Goal: Check status: Check status

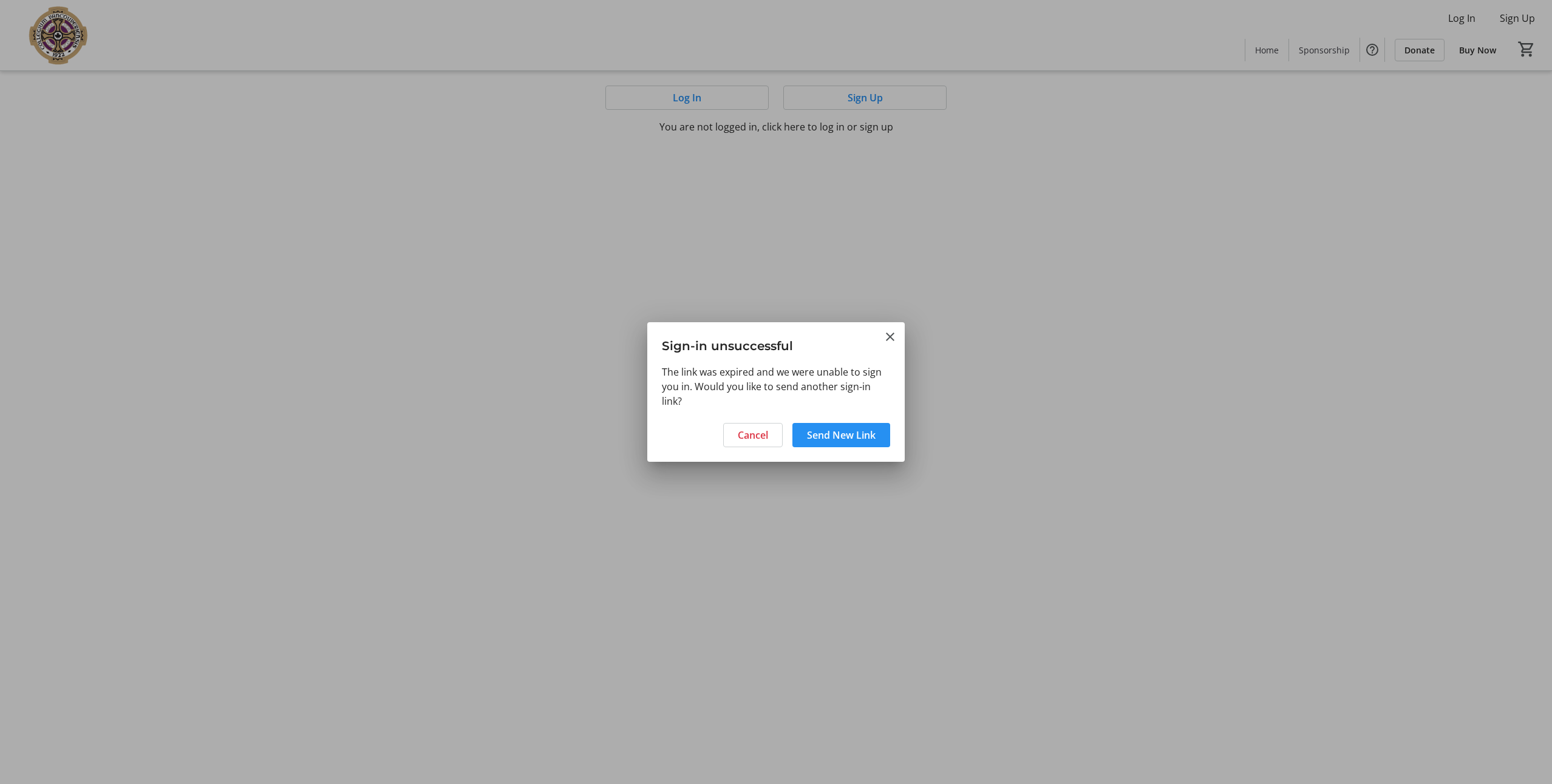
click at [850, 439] on span "Send New Link" at bounding box center [841, 435] width 69 height 15
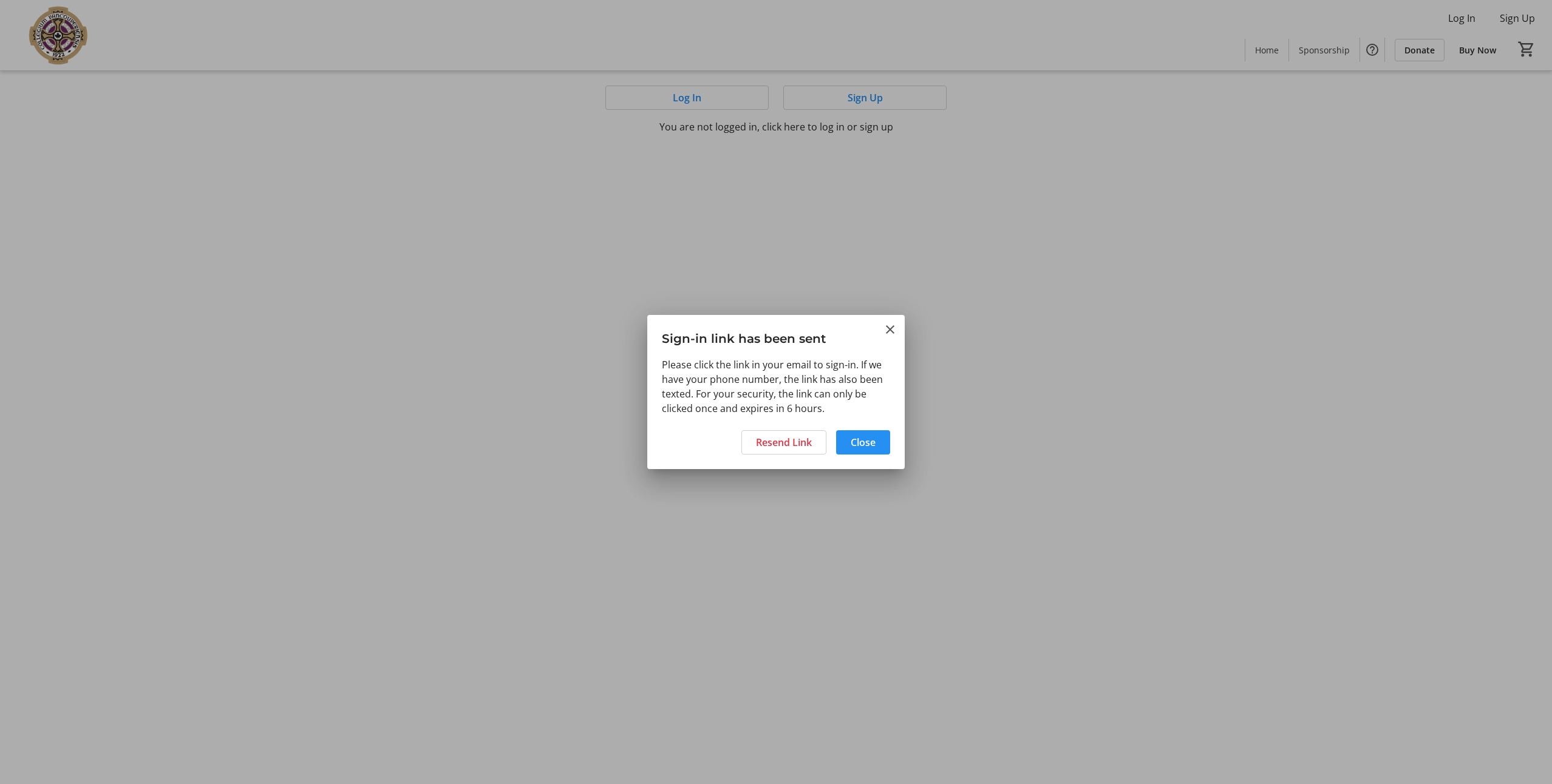
click at [875, 446] on span "Close" at bounding box center [863, 442] width 25 height 15
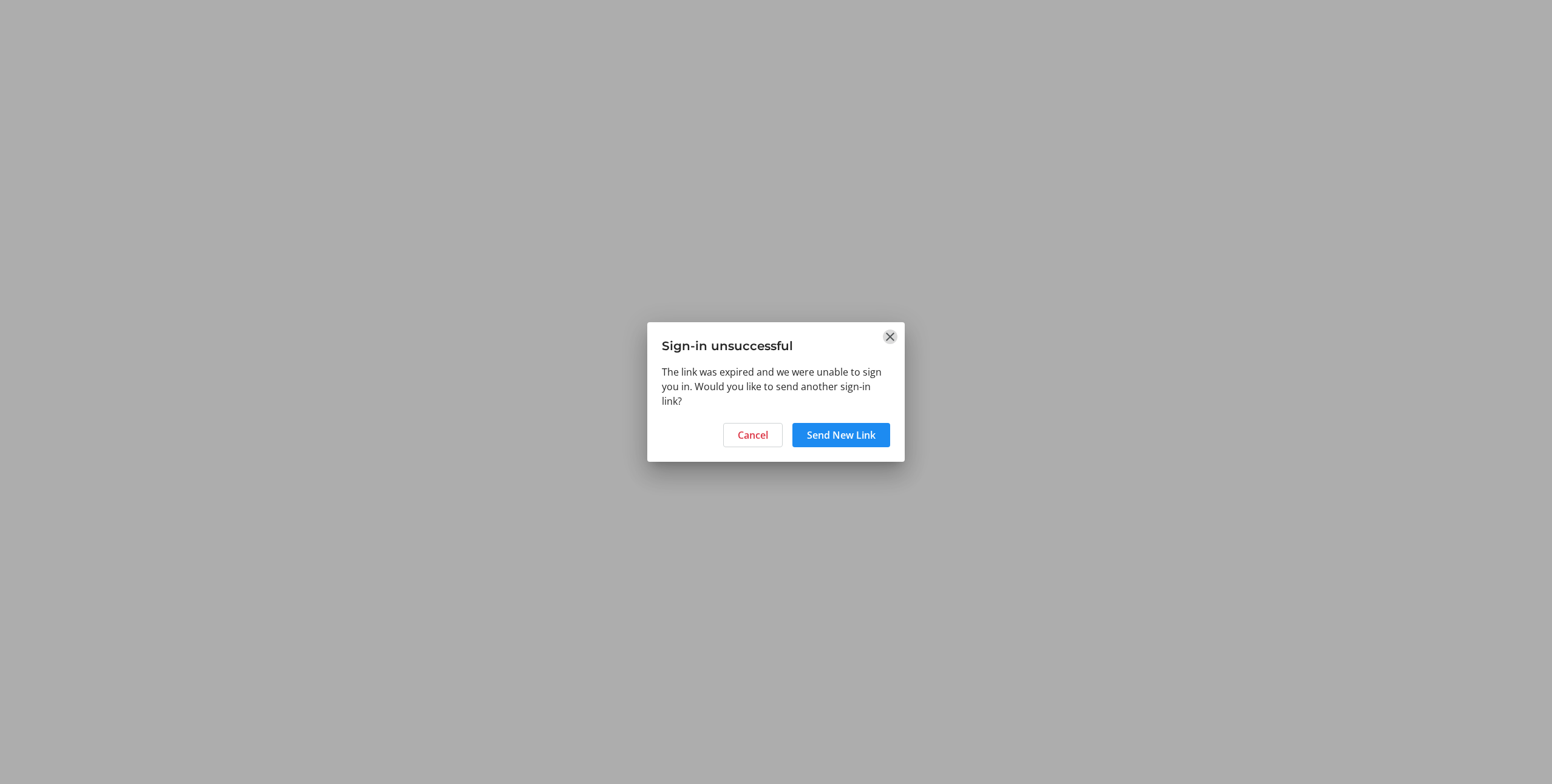
click at [889, 338] on mat-icon "Close" at bounding box center [889, 336] width 15 height 15
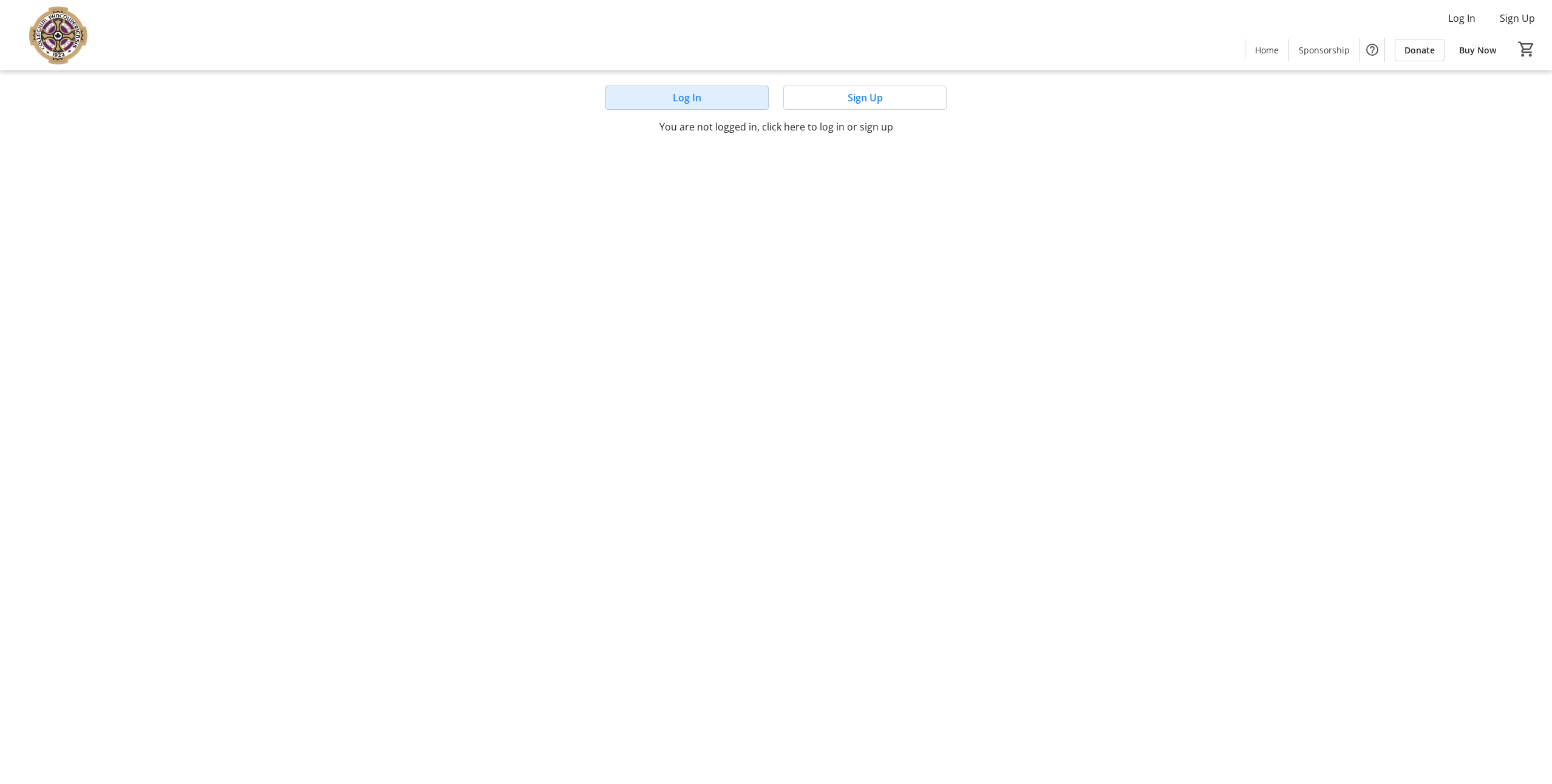
click at [710, 97] on span at bounding box center [687, 98] width 162 height 29
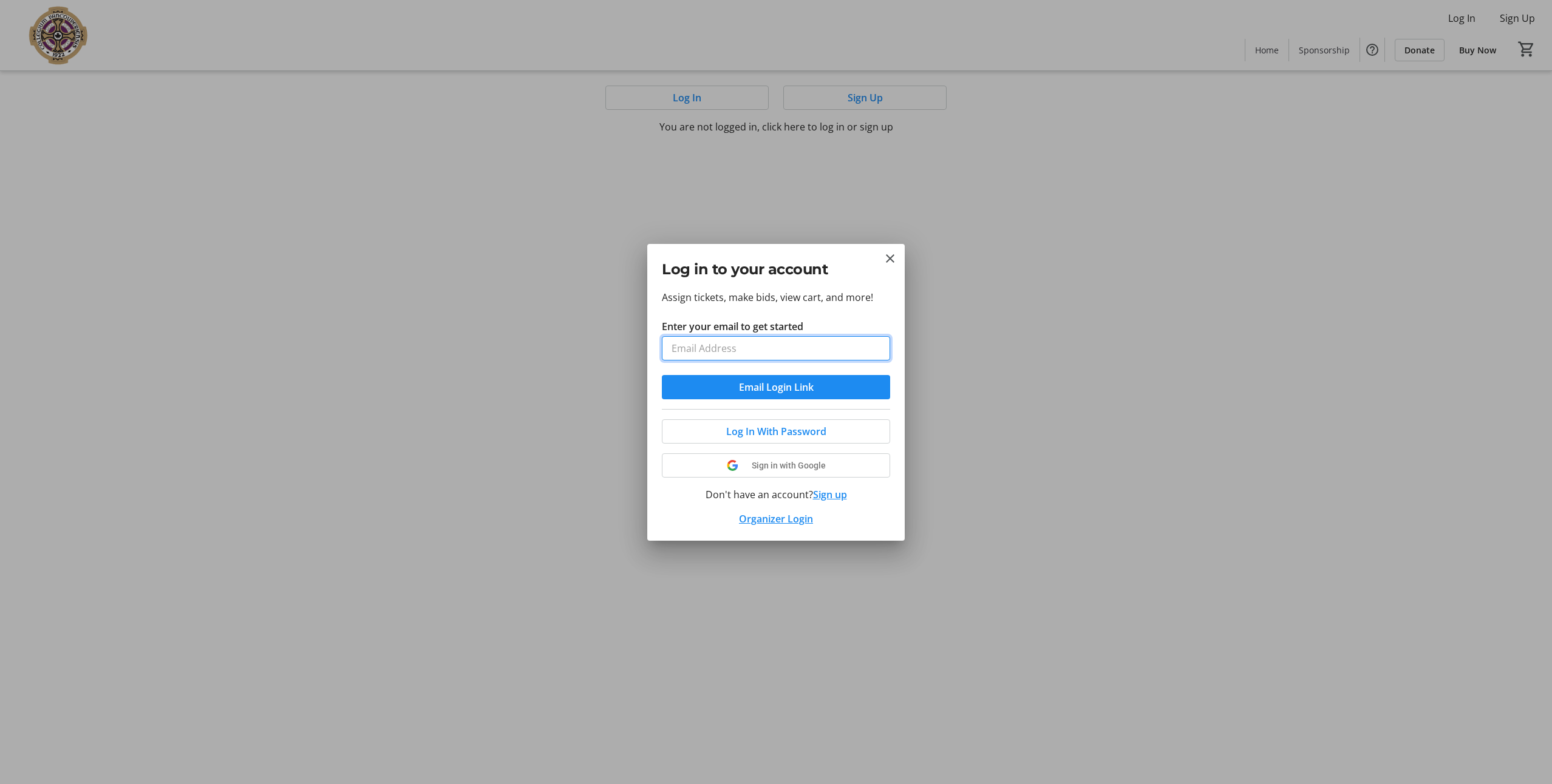
click at [755, 341] on input "Enter your email to get started" at bounding box center [776, 348] width 228 height 24
type input "[PERSON_NAME][EMAIL_ADDRESS][DOMAIN_NAME]"
click at [892, 259] on mat-icon "Close" at bounding box center [889, 258] width 15 height 15
